Goal: Find specific fact: Find contact information

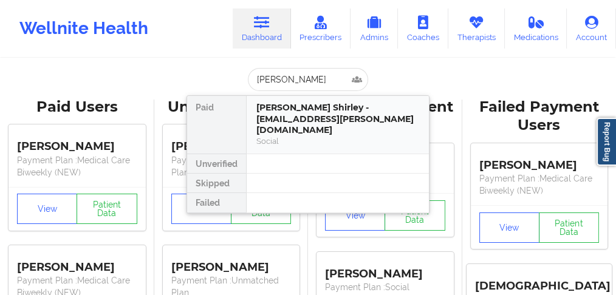
click at [271, 113] on div "[PERSON_NAME] Shirley - [EMAIL_ADDRESS][PERSON_NAME][DOMAIN_NAME]" at bounding box center [338, 119] width 163 height 34
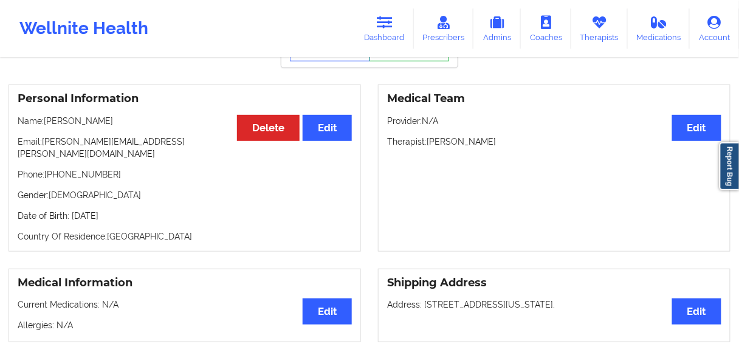
scroll to position [44, 0]
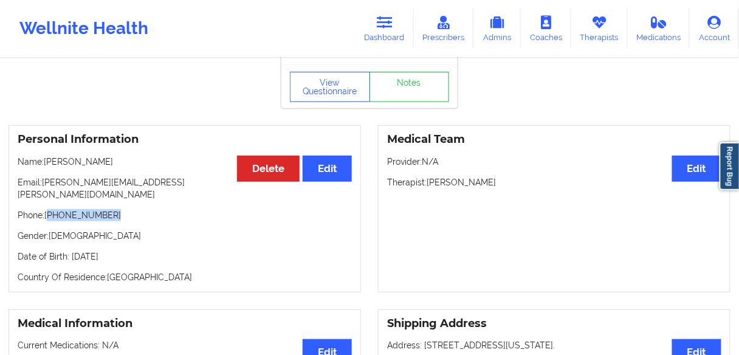
drag, startPoint x: 119, startPoint y: 200, endPoint x: 49, endPoint y: 203, distance: 70.0
click at [49, 209] on p "Phone: [PHONE_NUMBER]" at bounding box center [185, 215] width 334 height 12
copy p "[PHONE_NUMBER]"
click at [382, 35] on link "Dashboard" at bounding box center [385, 29] width 58 height 40
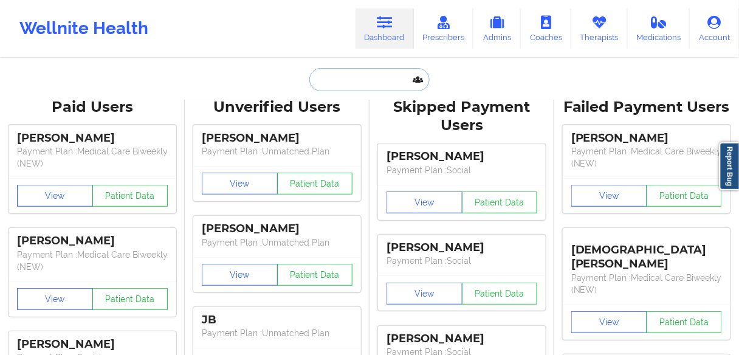
click at [355, 88] on input "text" at bounding box center [369, 79] width 120 height 23
paste input "[PERSON_NAME]"
type input "[PERSON_NAME]"
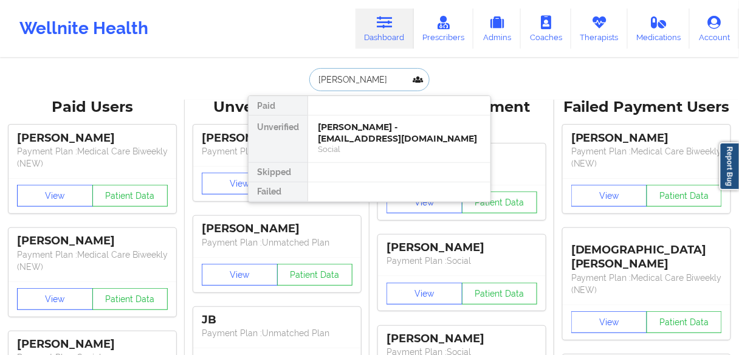
click at [360, 133] on div "[PERSON_NAME] - [EMAIL_ADDRESS][DOMAIN_NAME]" at bounding box center [399, 133] width 163 height 22
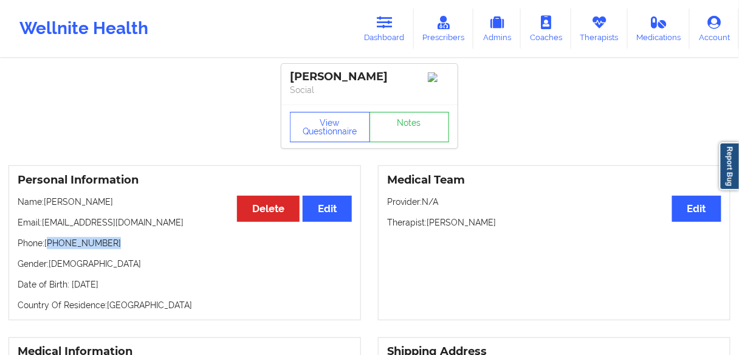
drag, startPoint x: 123, startPoint y: 244, endPoint x: 191, endPoint y: 177, distance: 95.4
click at [50, 247] on p "Phone: [PHONE_NUMBER]" at bounding box center [185, 243] width 334 height 12
copy p "[PHONE_NUMBER]"
click at [388, 32] on link "Dashboard" at bounding box center [385, 29] width 58 height 40
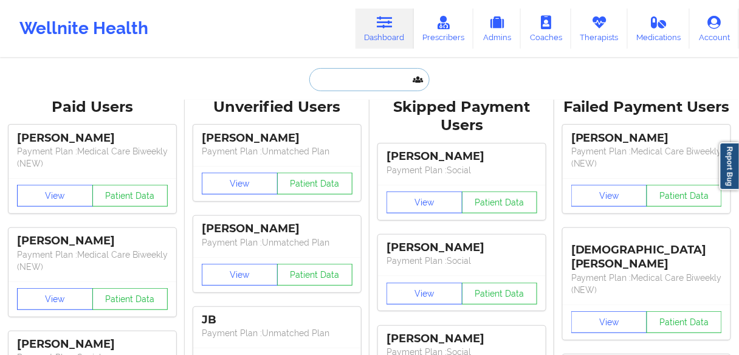
click at [350, 80] on input "text" at bounding box center [369, 79] width 120 height 23
paste input "[PERSON_NAME]"
type input "[PERSON_NAME]"
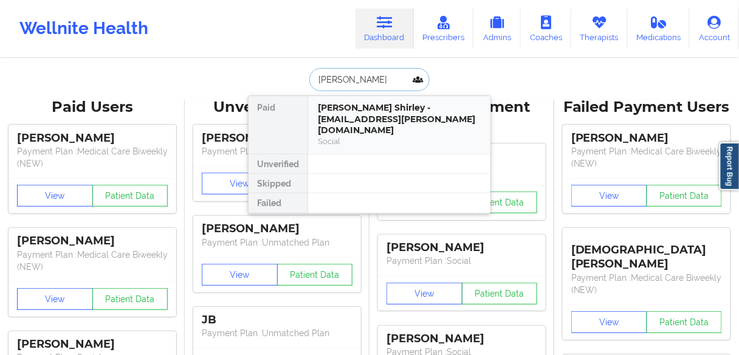
click at [351, 114] on div "[PERSON_NAME] Shirley - [EMAIL_ADDRESS][PERSON_NAME][DOMAIN_NAME]" at bounding box center [399, 119] width 163 height 34
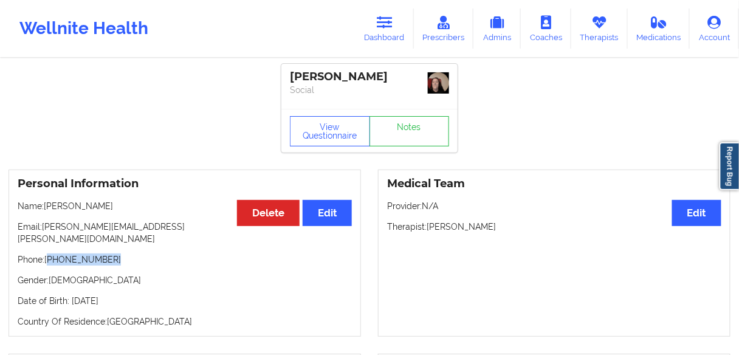
drag, startPoint x: 132, startPoint y: 247, endPoint x: 174, endPoint y: 203, distance: 61.1
click at [50, 253] on p "Phone: [PHONE_NUMBER]" at bounding box center [185, 259] width 334 height 12
copy p "[PHONE_NUMBER]"
click at [384, 32] on link "Dashboard" at bounding box center [385, 29] width 58 height 40
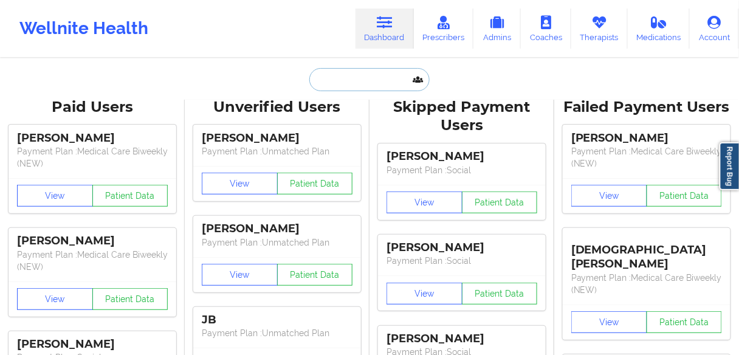
click at [362, 90] on input "text" at bounding box center [369, 79] width 120 height 23
paste input "[PERSON_NAME]"
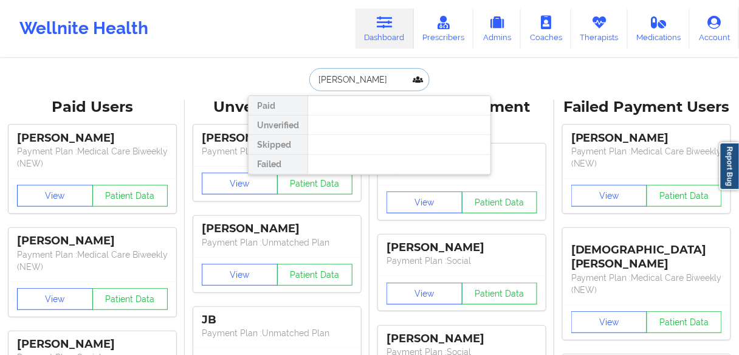
type input "[PERSON_NAME]"
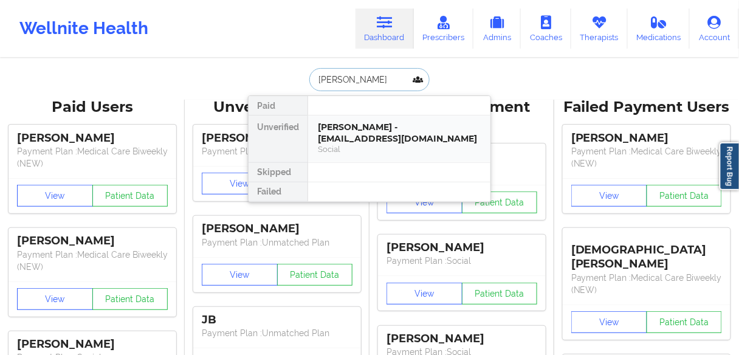
click at [354, 132] on div "[PERSON_NAME] - [EMAIL_ADDRESS][DOMAIN_NAME]" at bounding box center [399, 133] width 163 height 22
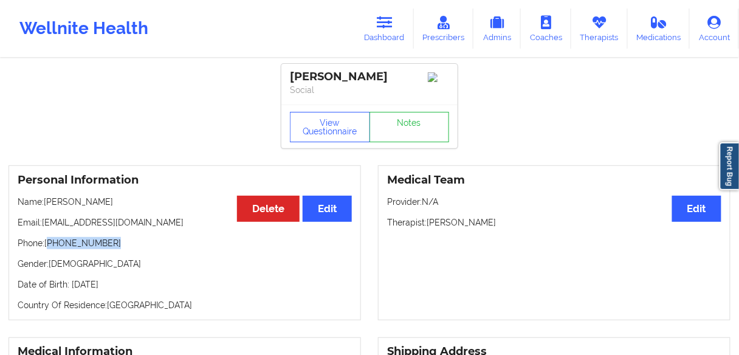
drag, startPoint x: 73, startPoint y: 248, endPoint x: 49, endPoint y: 247, distance: 24.3
click at [49, 247] on p "Phone: [PHONE_NUMBER]" at bounding box center [185, 243] width 334 height 12
copy p "[PHONE_NUMBER]"
click at [382, 26] on icon at bounding box center [385, 22] width 16 height 13
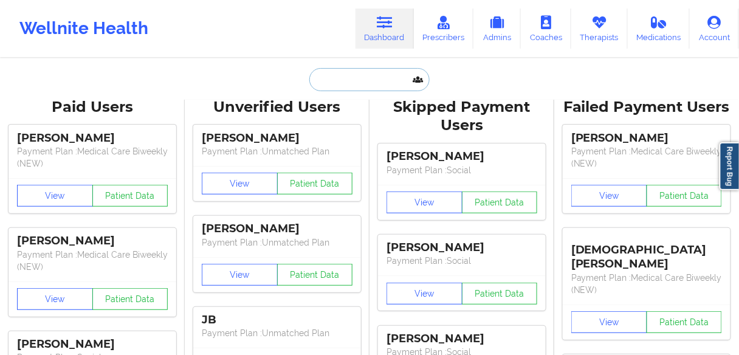
click at [365, 78] on input "text" at bounding box center [369, 79] width 120 height 23
paste input "[PERSON_NAME] [PERSON_NAME]"
type input "[PERSON_NAME] [PERSON_NAME]"
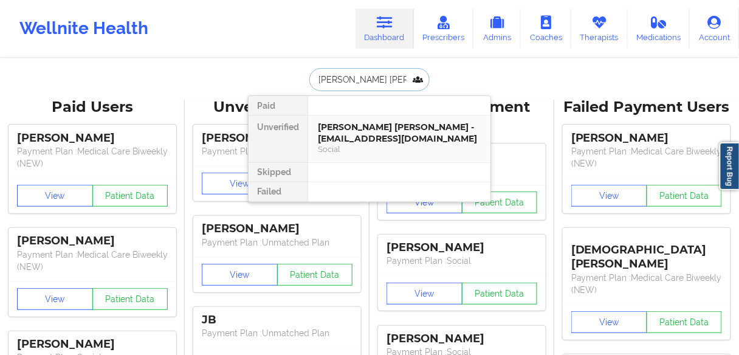
click at [357, 136] on div "[PERSON_NAME] [PERSON_NAME] - [EMAIL_ADDRESS][DOMAIN_NAME]" at bounding box center [399, 133] width 163 height 22
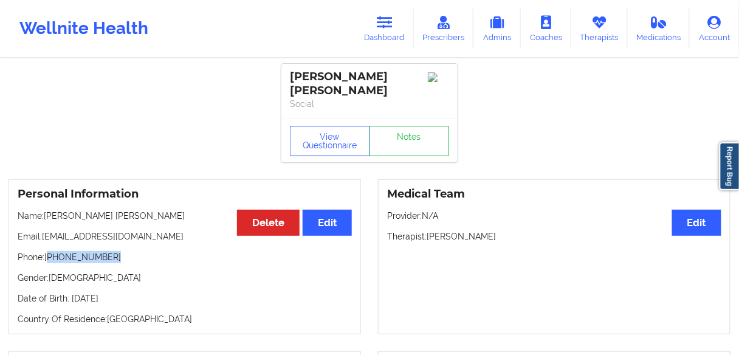
drag, startPoint x: 117, startPoint y: 258, endPoint x: 50, endPoint y: 258, distance: 66.3
click at [50, 258] on p "Phone: [PHONE_NUMBER]" at bounding box center [185, 257] width 334 height 12
copy p "[PHONE_NUMBER]"
drag, startPoint x: 159, startPoint y: 218, endPoint x: 45, endPoint y: 217, distance: 113.7
click at [45, 217] on p "Name: [PERSON_NAME] [PERSON_NAME]" at bounding box center [185, 216] width 334 height 12
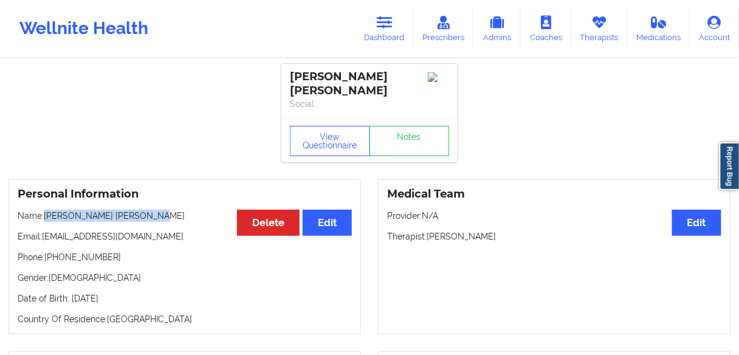
copy p "[PERSON_NAME] [PERSON_NAME]"
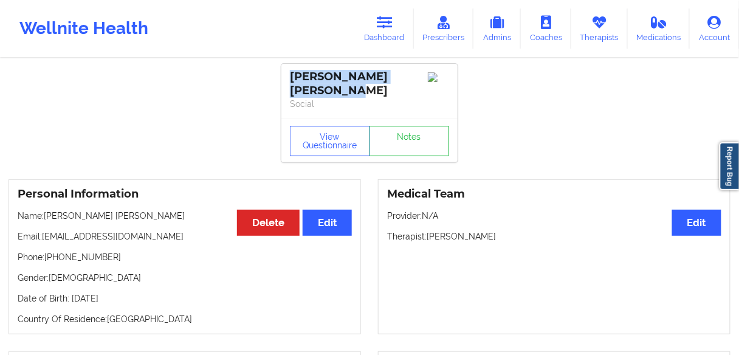
drag, startPoint x: 345, startPoint y: 92, endPoint x: 287, endPoint y: 73, distance: 60.7
click at [287, 73] on div "[PERSON_NAME] [PERSON_NAME] Social" at bounding box center [369, 91] width 176 height 55
copy div "[PERSON_NAME] [PERSON_NAME]"
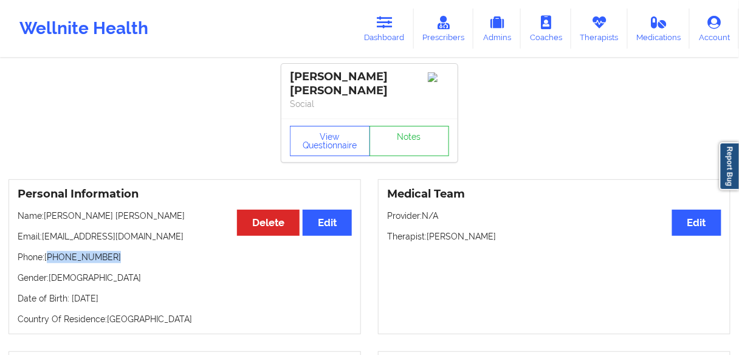
drag, startPoint x: 115, startPoint y: 257, endPoint x: 49, endPoint y: 258, distance: 65.7
click at [49, 258] on p "Phone: [PHONE_NUMBER]" at bounding box center [185, 257] width 334 height 12
copy p "[PHONE_NUMBER]"
click at [377, 36] on link "Dashboard" at bounding box center [385, 29] width 58 height 40
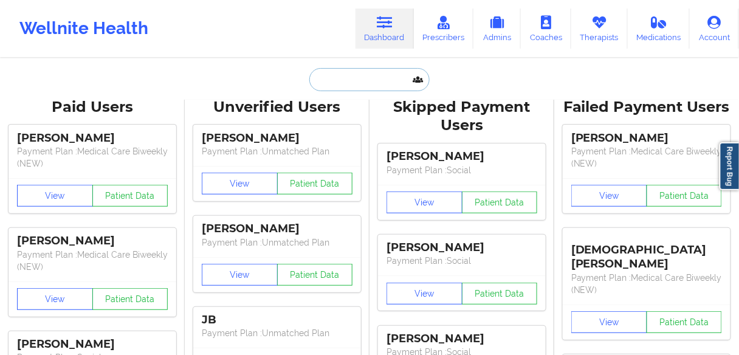
click at [339, 71] on input "text" at bounding box center [369, 79] width 120 height 23
paste input "[PERSON_NAME]"
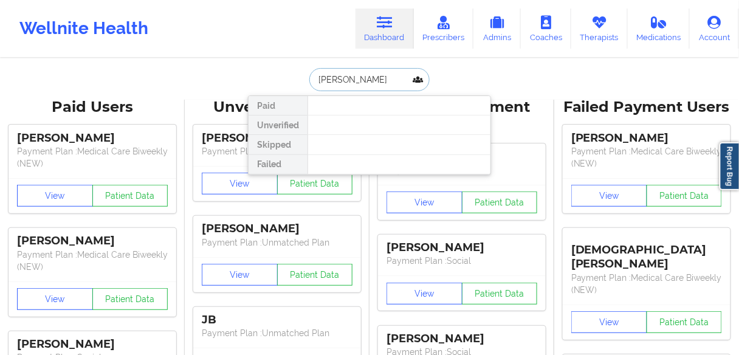
click at [357, 77] on input "[PERSON_NAME]" at bounding box center [369, 79] width 120 height 23
drag, startPoint x: 356, startPoint y: 80, endPoint x: 283, endPoint y: 64, distance: 75.4
drag, startPoint x: 342, startPoint y: 82, endPoint x: 284, endPoint y: 75, distance: 58.8
click at [284, 75] on div "Ngugi Paid Unverified Skipped Failed" at bounding box center [369, 79] width 243 height 23
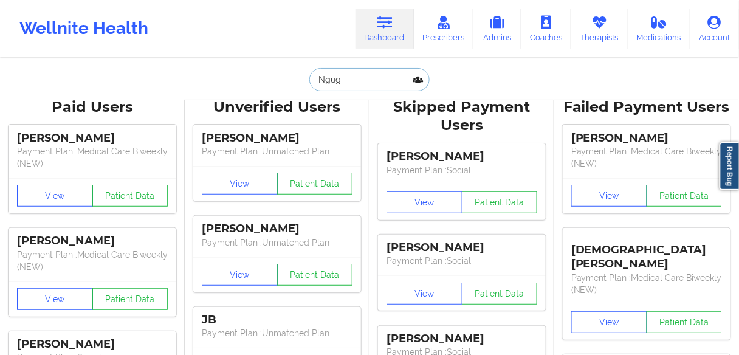
paste input "[PERSON_NAME]"
type input "[PERSON_NAME]"
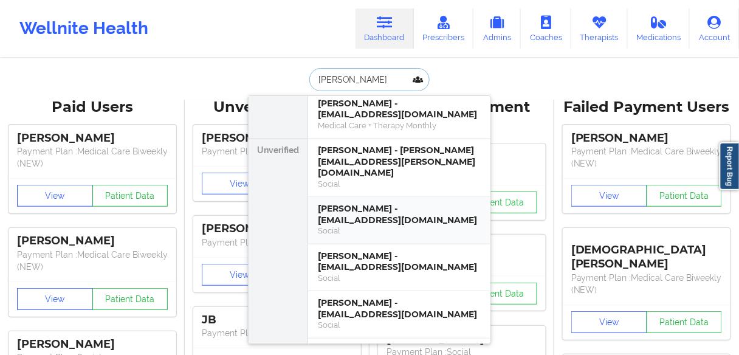
scroll to position [97, 0]
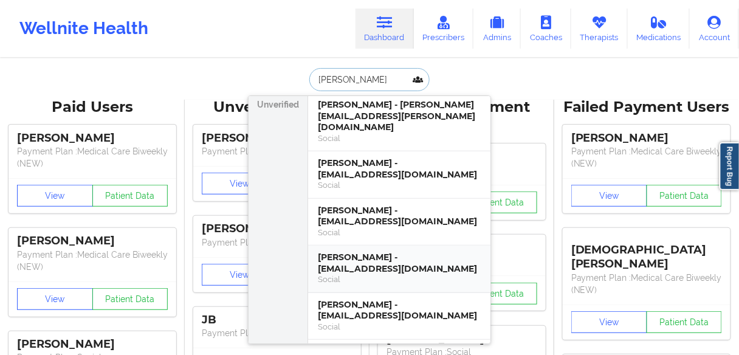
click at [366, 252] on div "[PERSON_NAME] - [EMAIL_ADDRESS][DOMAIN_NAME]" at bounding box center [399, 263] width 163 height 22
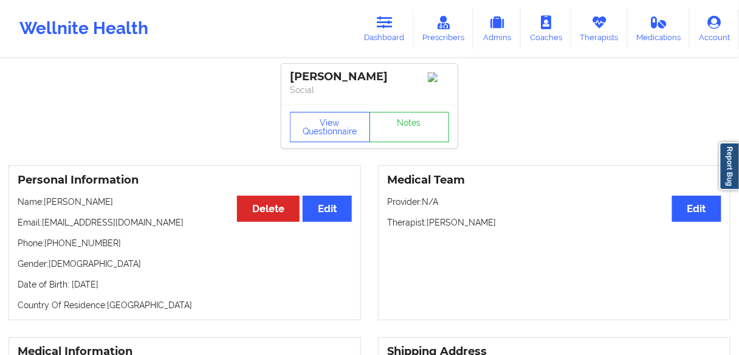
drag, startPoint x: 119, startPoint y: 204, endPoint x: 46, endPoint y: 203, distance: 72.3
click at [46, 203] on p "Name: [PERSON_NAME]" at bounding box center [185, 202] width 334 height 12
copy p "[PERSON_NAME]"
